Goal: Use online tool/utility: Utilize a website feature to perform a specific function

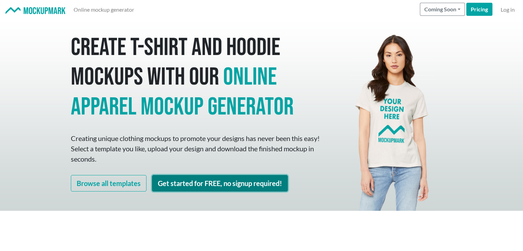
click at [248, 185] on link "Get started for FREE, no signup required!" at bounding box center [220, 183] width 136 height 17
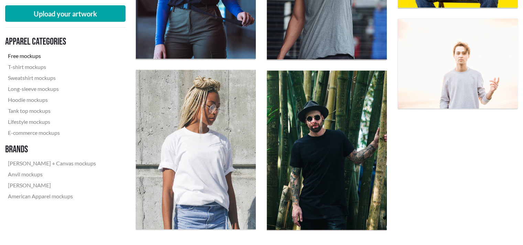
scroll to position [1410, 0]
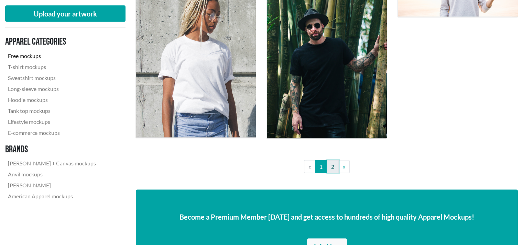
click at [334, 169] on link "2" at bounding box center [333, 167] width 12 height 13
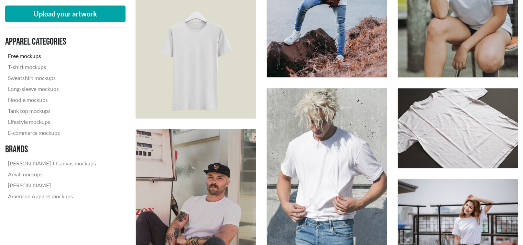
scroll to position [344, 0]
click at [252, 107] on img at bounding box center [196, 58] width 132 height 132
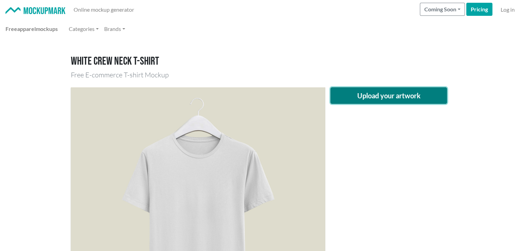
click at [346, 94] on button "Upload your artwork" at bounding box center [388, 95] width 117 height 17
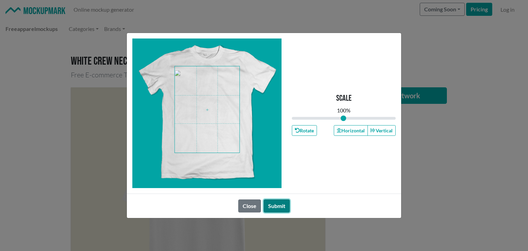
click at [277, 209] on button "Submit" at bounding box center [277, 205] width 26 height 13
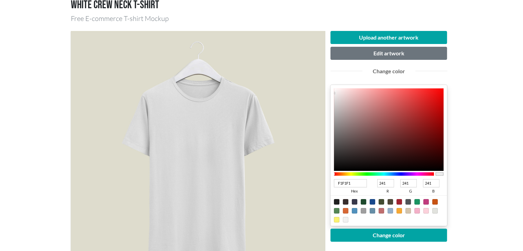
scroll to position [69, 0]
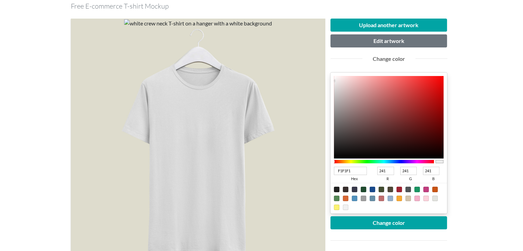
click at [336, 189] on div at bounding box center [337, 190] width 6 height 6
type input "1F1F1F"
type input "31"
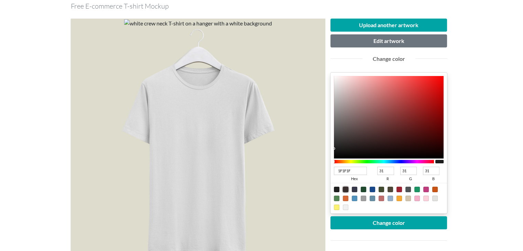
click at [344, 189] on div at bounding box center [346, 190] width 6 height 6
type input "372D2C"
type input "55"
type input "45"
type input "44"
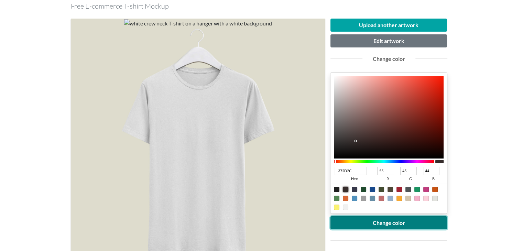
click at [380, 229] on div "Upload another artwork Edit artwork Change color 372D2C hex 55 r 45 g 44 b 100 …" at bounding box center [388, 157] width 117 height 277
click at [381, 223] on button "Change color" at bounding box center [388, 222] width 117 height 13
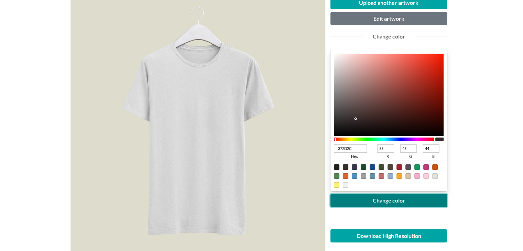
scroll to position [103, 0]
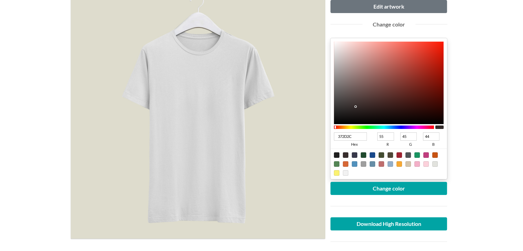
type input "392F2E"
type input "57"
type input "47"
type input "46"
type input "372E2D"
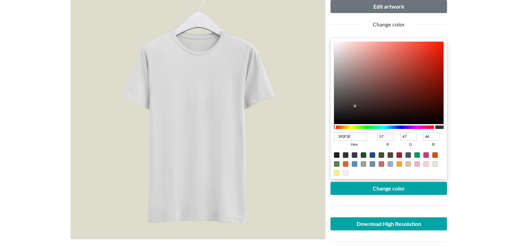
type input "55"
type input "46"
type input "45"
type input "342C2B"
type input "52"
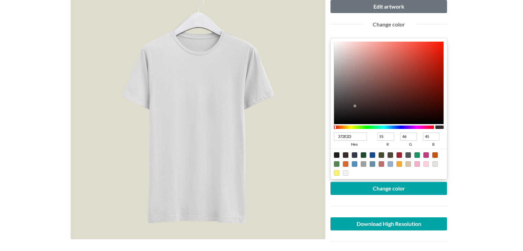
type input "44"
type input "43"
type input "322B2A"
type input "50"
type input "43"
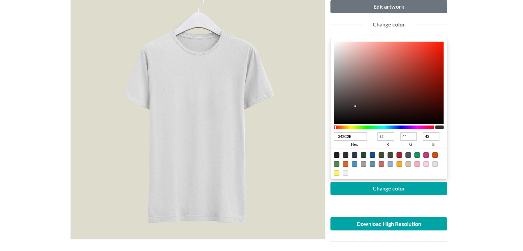
type input "42"
type input "302928"
type input "48"
type input "41"
type input "40"
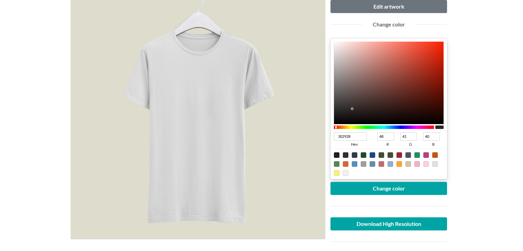
type input "302A29"
type input "42"
type input "41"
type input "2E2827"
type input "46"
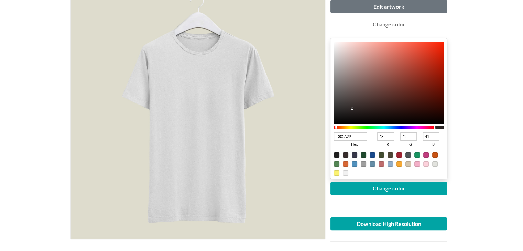
type input "40"
type input "39"
type input "2D2726"
type input "45"
type input "39"
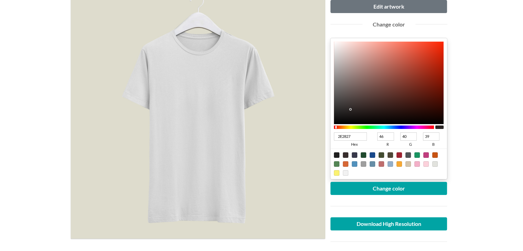
type input "38"
drag, startPoint x: 355, startPoint y: 106, endPoint x: 350, endPoint y: 109, distance: 6.7
click at [350, 109] on div at bounding box center [350, 109] width 1 height 1
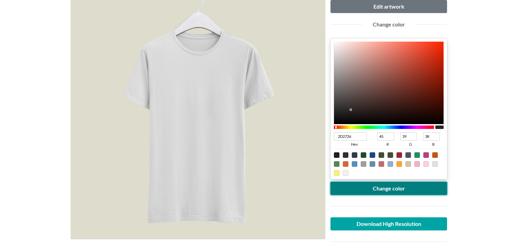
click at [377, 190] on button "Change color" at bounding box center [388, 188] width 117 height 13
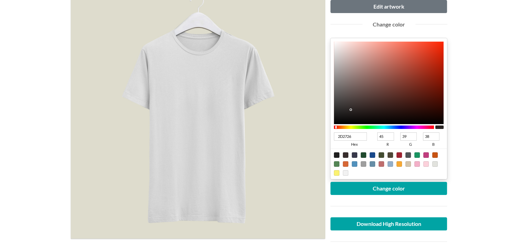
click at [140, 150] on div at bounding box center [198, 111] width 254 height 254
click at [336, 154] on div at bounding box center [337, 155] width 6 height 6
type input "1F1F1F"
type input "31"
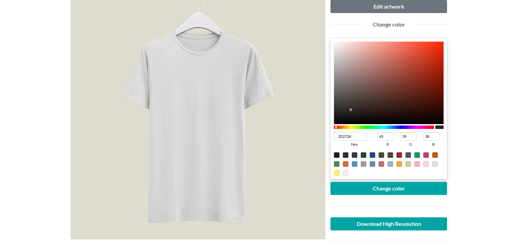
type input "31"
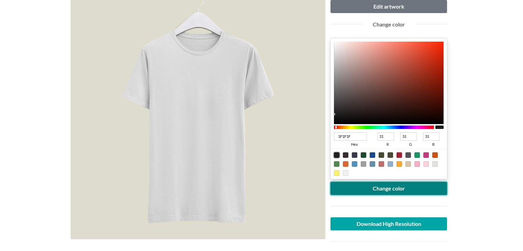
click at [377, 187] on button "Change color" at bounding box center [388, 188] width 117 height 13
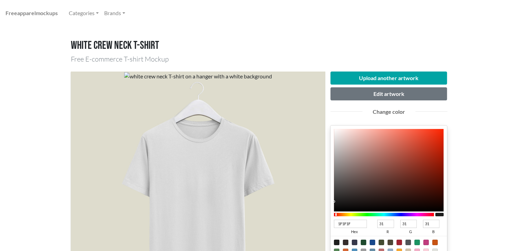
scroll to position [0, 0]
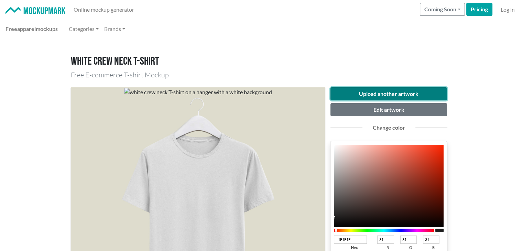
click at [371, 95] on button "Upload another artwork" at bounding box center [388, 93] width 117 height 13
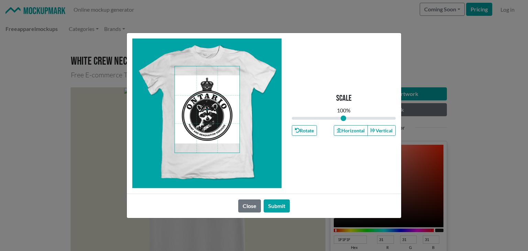
click at [230, 133] on span at bounding box center [207, 109] width 65 height 86
click at [281, 203] on button "Submit" at bounding box center [277, 205] width 26 height 13
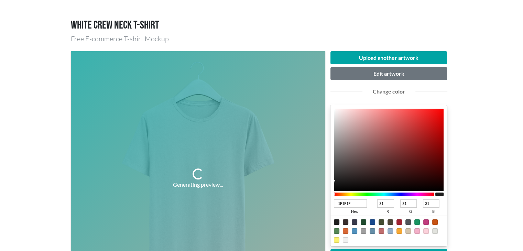
scroll to position [103, 0]
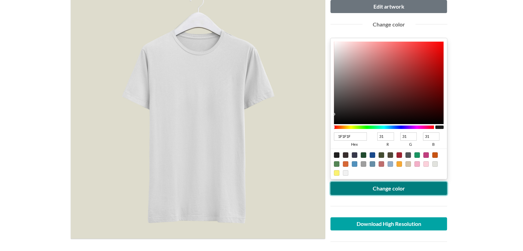
click at [372, 185] on button "Change color" at bounding box center [388, 188] width 117 height 13
